Goal: Transaction & Acquisition: Download file/media

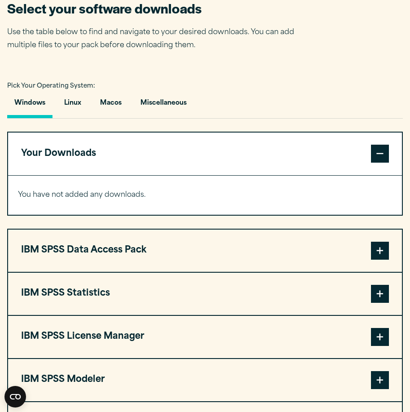
scroll to position [584, 0]
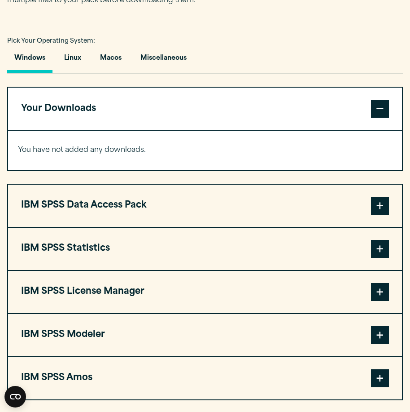
click at [384, 252] on span at bounding box center [380, 249] width 18 height 18
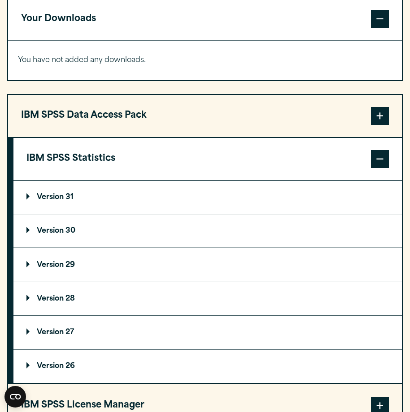
scroll to position [718, 0]
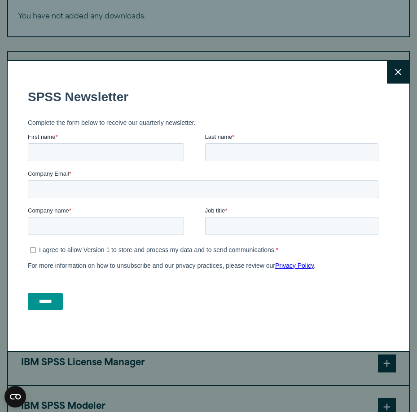
click at [387, 68] on button "Close" at bounding box center [398, 72] width 22 height 22
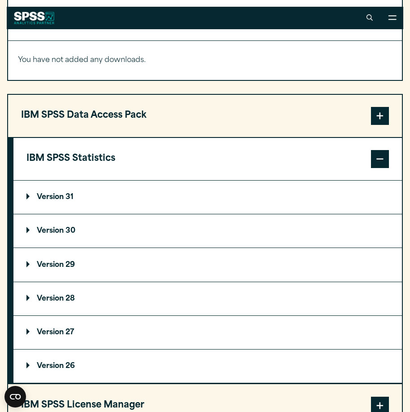
scroll to position [629, 0]
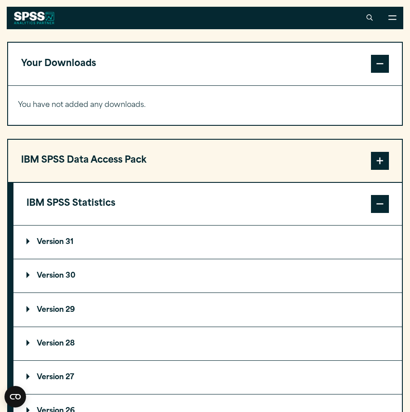
click at [379, 209] on span at bounding box center [380, 204] width 18 height 18
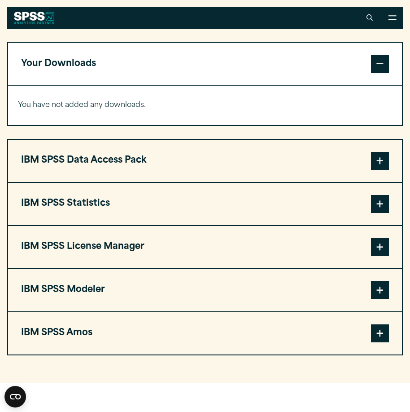
click at [384, 208] on span at bounding box center [380, 204] width 18 height 18
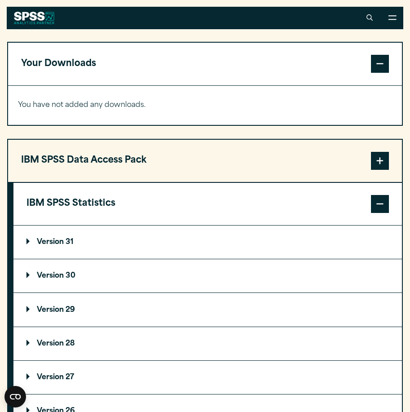
click at [57, 273] on summary "Version 30" at bounding box center [207, 275] width 389 height 33
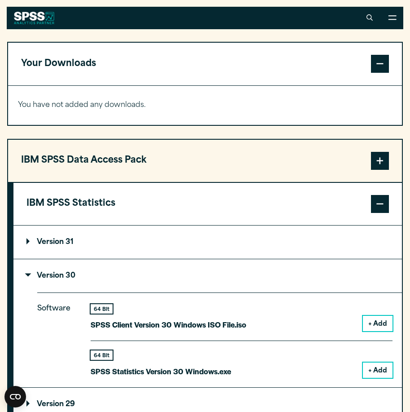
scroll to position [763, 0]
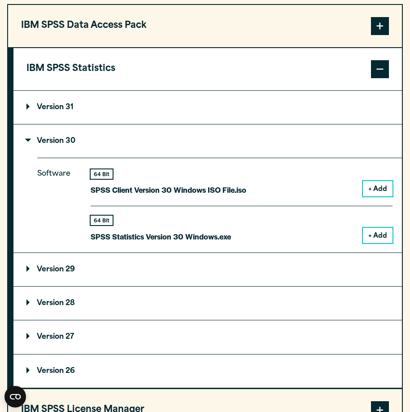
click at [382, 234] on button "+ Add" at bounding box center [378, 235] width 30 height 15
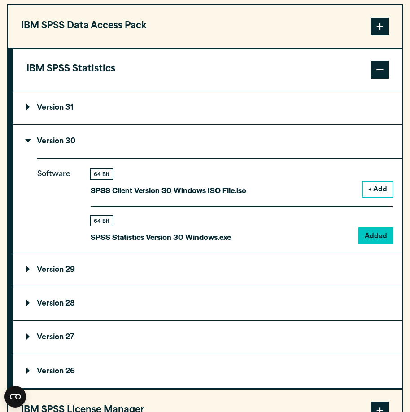
scroll to position [619, 0]
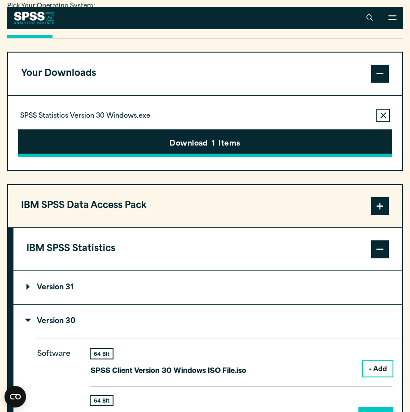
click at [213, 138] on button "Download 1 Items" at bounding box center [205, 143] width 374 height 28
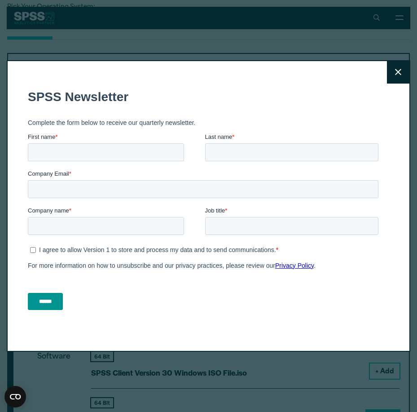
click at [387, 72] on button "Close" at bounding box center [398, 72] width 22 height 22
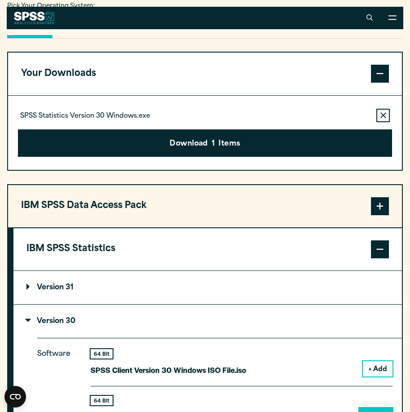
click at [203, 140] on button "Download 1 Items" at bounding box center [205, 143] width 374 height 28
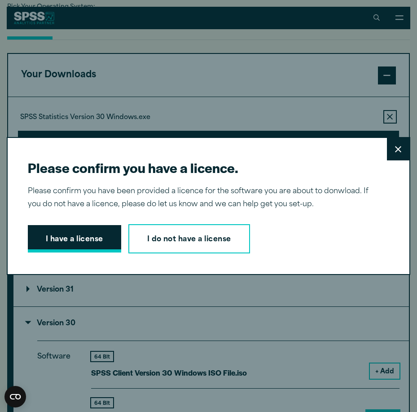
click at [100, 243] on button "I have a license" at bounding box center [74, 239] width 93 height 28
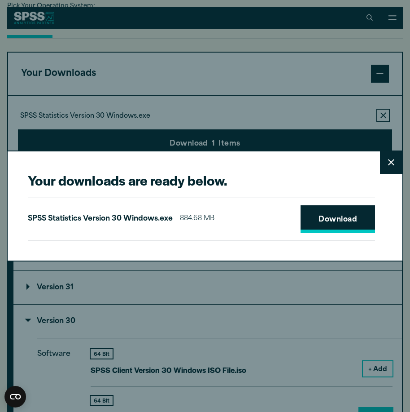
click at [342, 209] on link "Download" at bounding box center [338, 219] width 75 height 28
click at [327, 220] on link "Download" at bounding box center [338, 219] width 75 height 28
click at [394, 162] on icon at bounding box center [391, 162] width 6 height 7
